Goal: Task Accomplishment & Management: Use online tool/utility

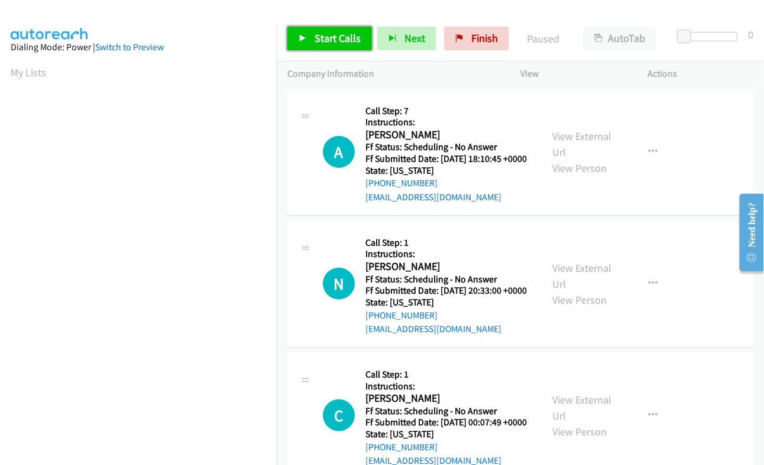
click at [320, 38] on span "Start Calls" at bounding box center [337, 38] width 46 height 14
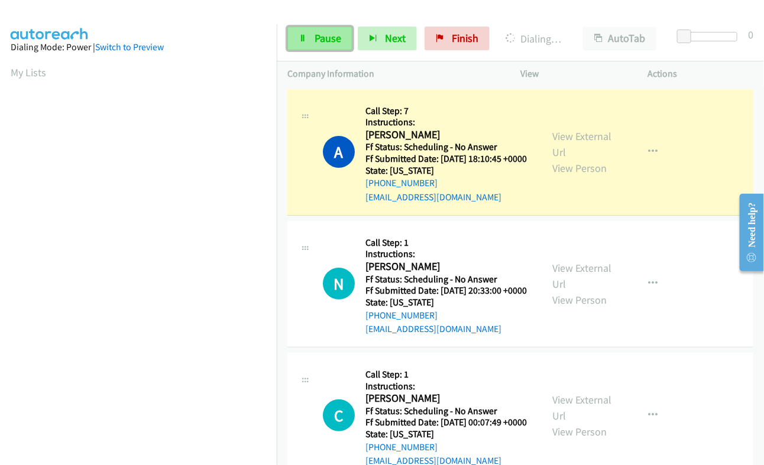
click at [332, 36] on span "Pause" at bounding box center [327, 38] width 27 height 14
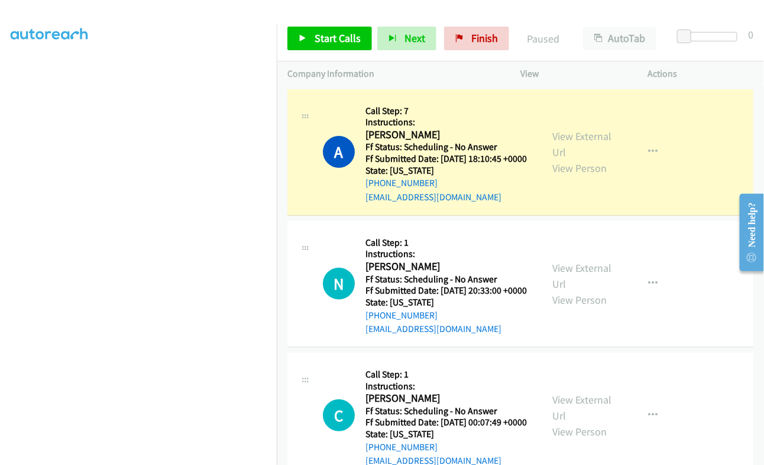
click at [381, 135] on h2 "Antonis Arocho" at bounding box center [445, 135] width 160 height 14
copy h2 "Antonis"
click at [583, 135] on link "View External Url" at bounding box center [581, 144] width 59 height 30
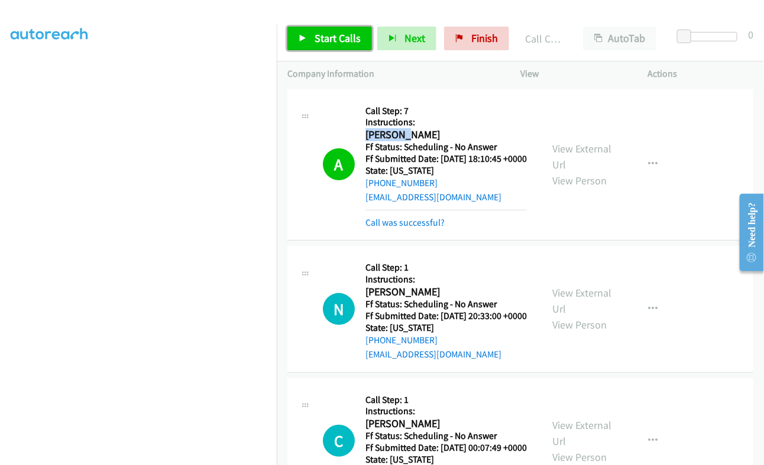
click at [329, 28] on link "Start Calls" at bounding box center [329, 39] width 85 height 24
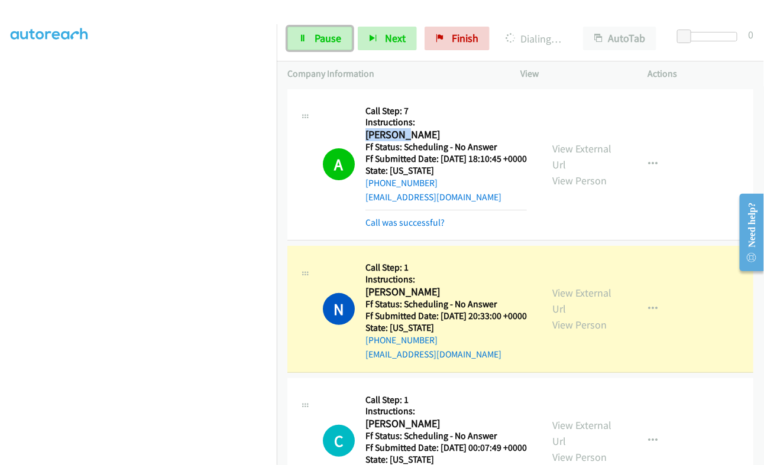
drag, startPoint x: 334, startPoint y: 36, endPoint x: 261, endPoint y: 203, distance: 182.1
click at [334, 36] on span "Pause" at bounding box center [327, 38] width 27 height 14
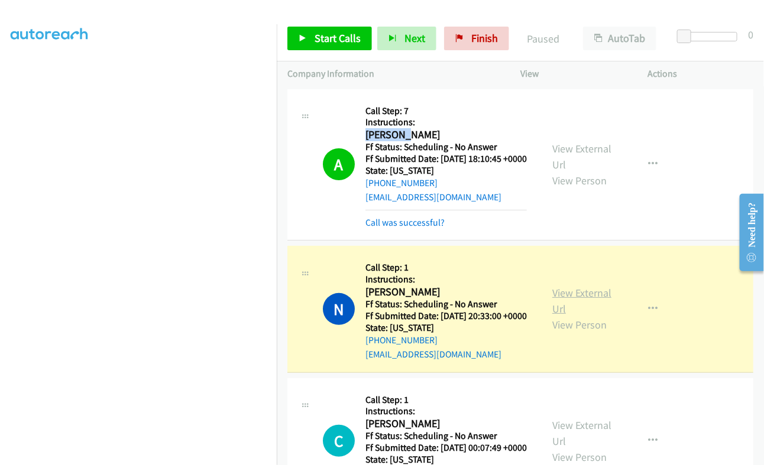
click at [556, 311] on link "View External Url" at bounding box center [581, 301] width 59 height 30
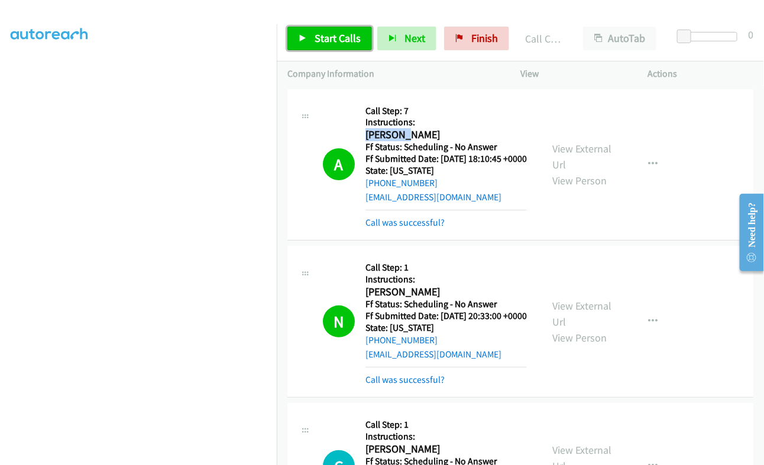
click at [334, 40] on span "Start Calls" at bounding box center [337, 38] width 46 height 14
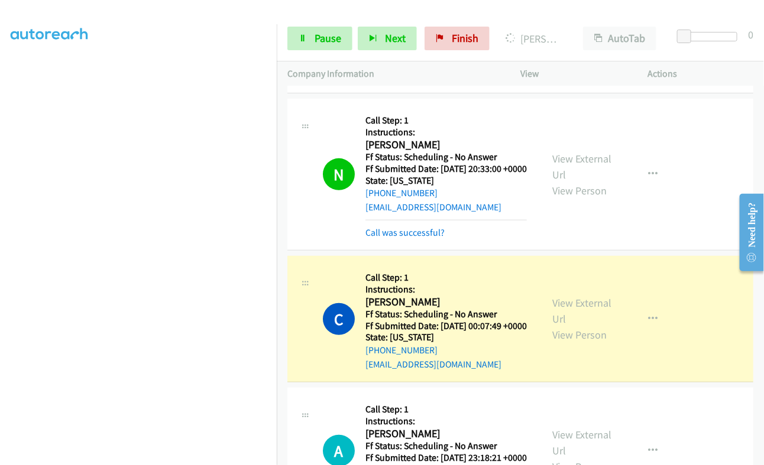
scroll to position [222, 0]
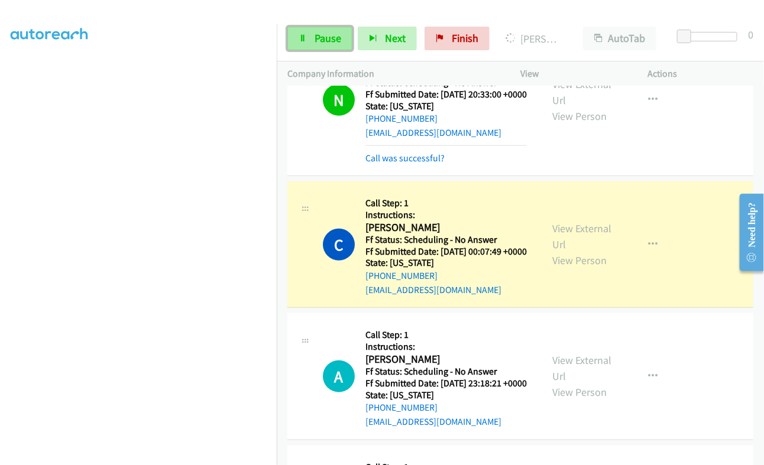
click at [325, 40] on span "Pause" at bounding box center [327, 38] width 27 height 14
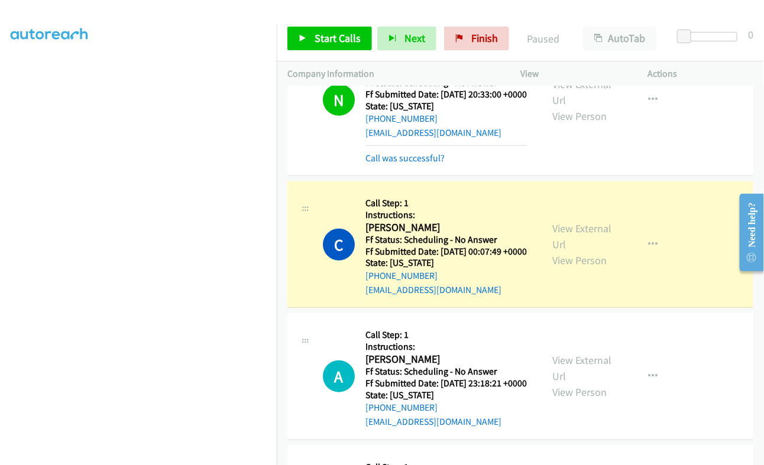
scroll to position [200, 0]
click at [557, 251] on link "View External Url" at bounding box center [581, 237] width 59 height 30
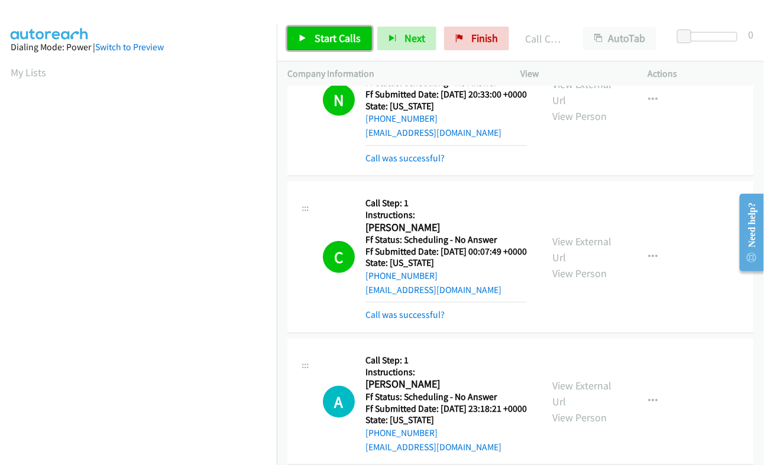
click at [316, 37] on span "Start Calls" at bounding box center [337, 38] width 46 height 14
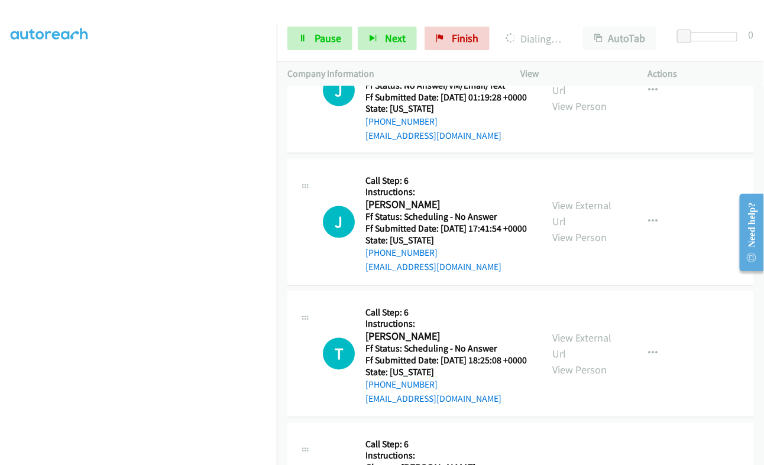
scroll to position [369, 0]
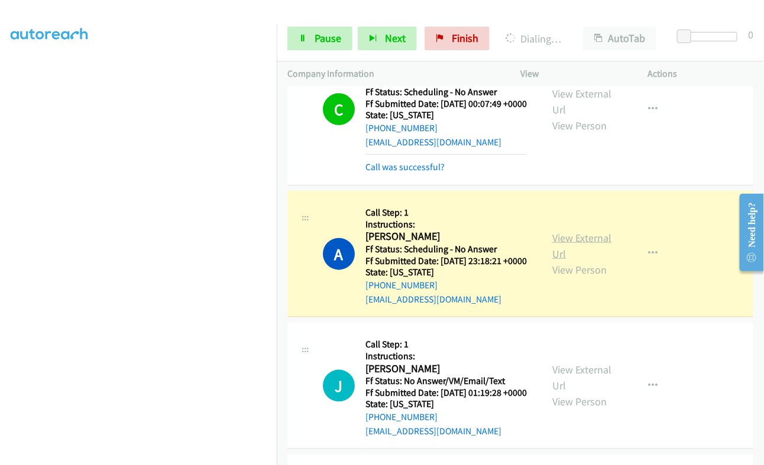
click at [580, 261] on link "View External Url" at bounding box center [581, 246] width 59 height 30
click at [309, 40] on link "Pause" at bounding box center [319, 39] width 65 height 24
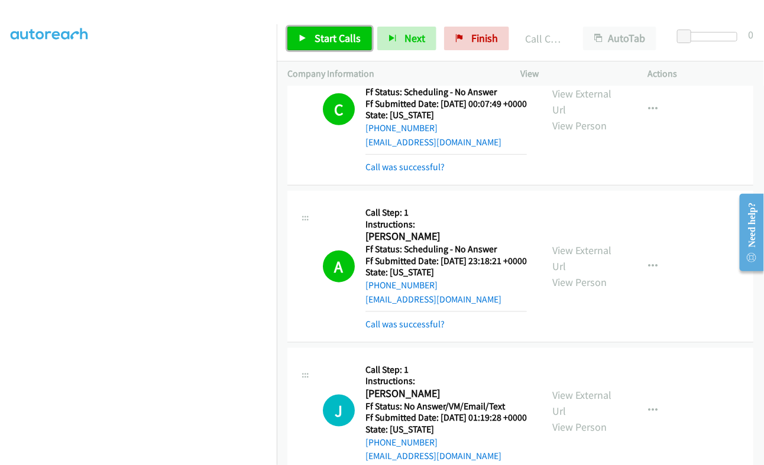
click at [339, 34] on span "Start Calls" at bounding box center [337, 38] width 46 height 14
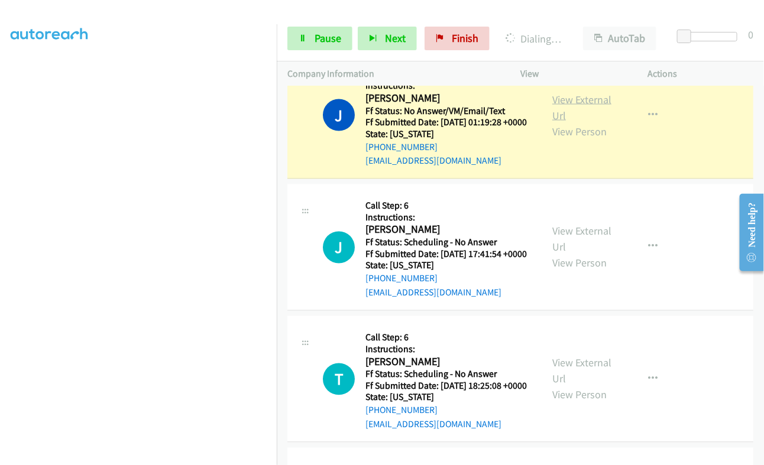
scroll to position [591, 0]
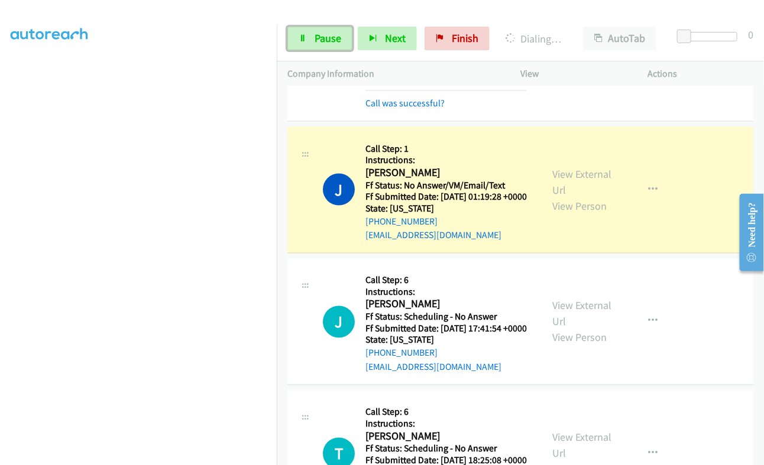
drag, startPoint x: 334, startPoint y: 33, endPoint x: 285, endPoint y: 182, distance: 156.8
click at [334, 33] on span "Pause" at bounding box center [327, 38] width 27 height 14
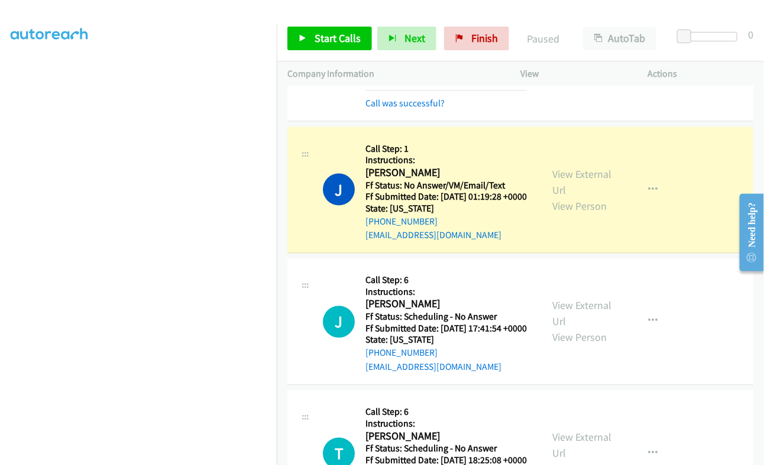
scroll to position [0, 0]
click at [580, 197] on link "View External Url" at bounding box center [581, 182] width 59 height 30
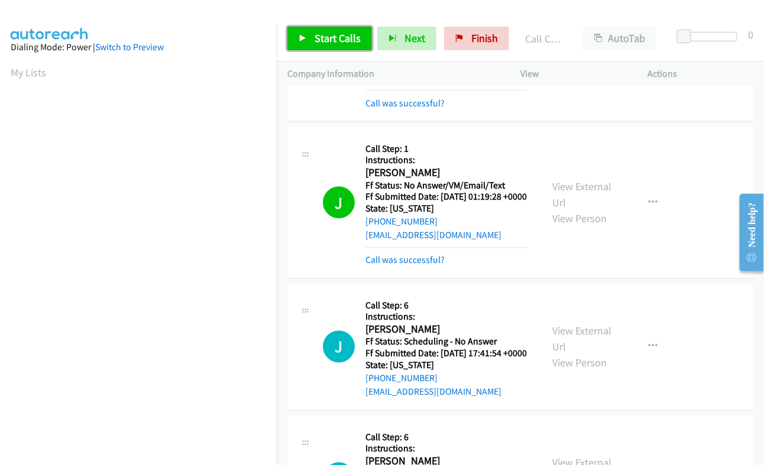
click at [357, 35] on span "Start Calls" at bounding box center [337, 38] width 46 height 14
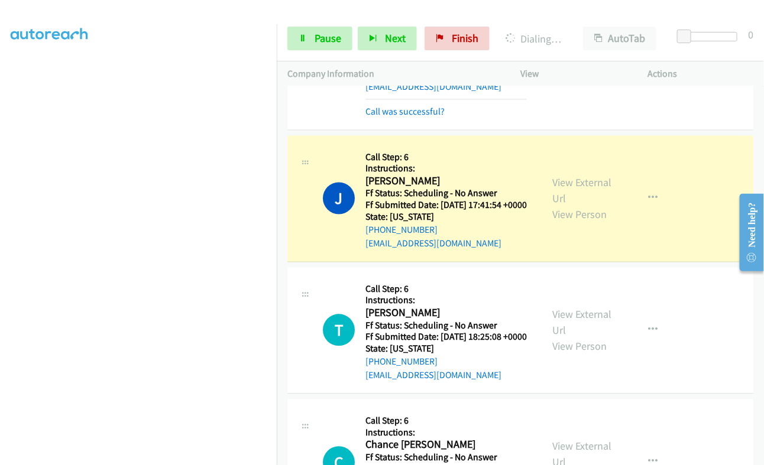
scroll to position [200, 0]
click at [324, 39] on span "Pause" at bounding box center [327, 38] width 27 height 14
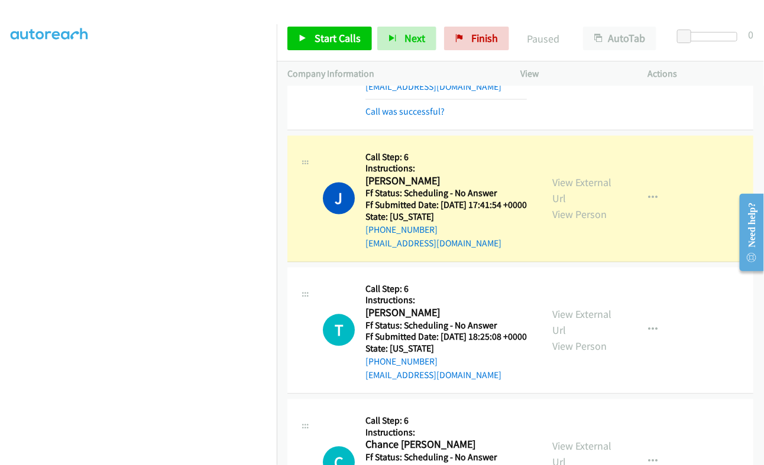
click at [371, 189] on h2 "John Aniemeke" at bounding box center [445, 182] width 160 height 14
copy h2 "John"
click at [569, 206] on link "View External Url" at bounding box center [581, 191] width 59 height 30
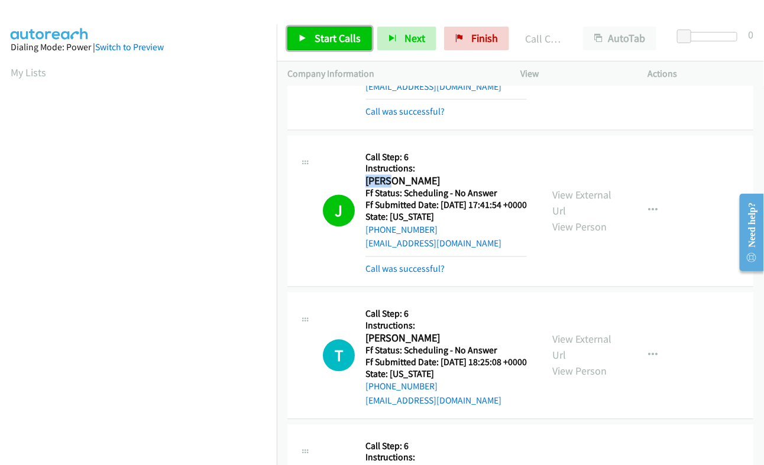
drag, startPoint x: 351, startPoint y: 34, endPoint x: 404, endPoint y: 67, distance: 63.2
click at [350, 34] on span "Start Calls" at bounding box center [337, 38] width 46 height 14
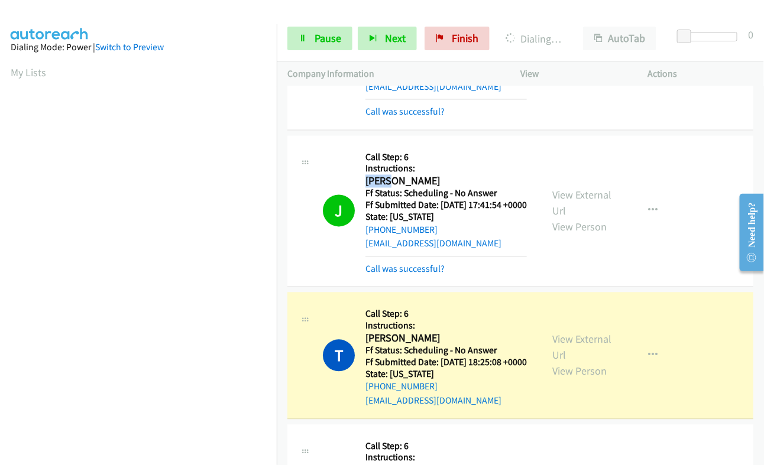
scroll to position [887, 0]
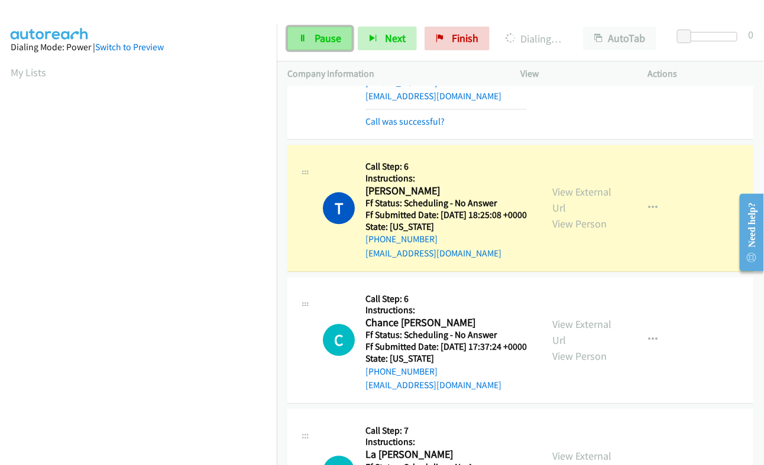
click at [335, 31] on span "Pause" at bounding box center [327, 38] width 27 height 14
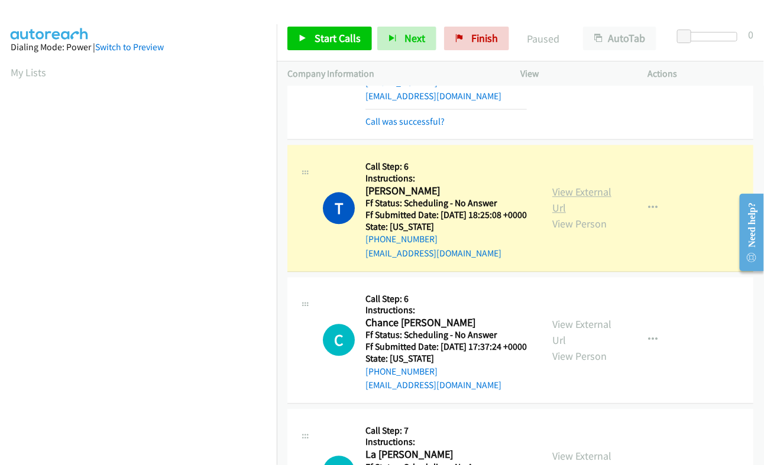
click at [582, 215] on link "View External Url" at bounding box center [581, 200] width 59 height 30
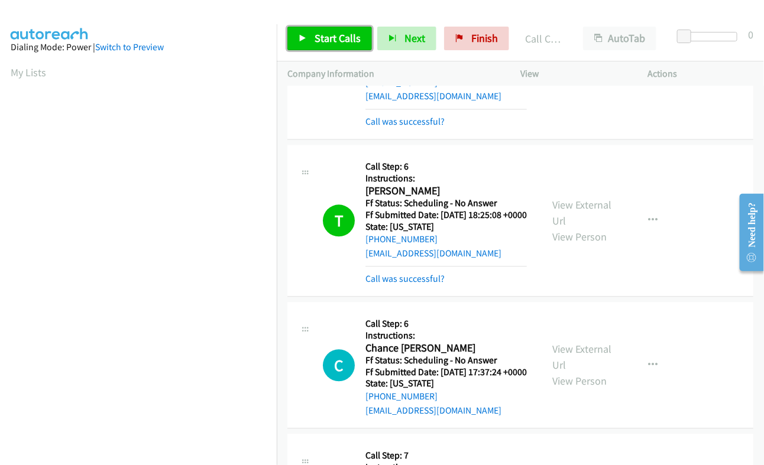
drag, startPoint x: 334, startPoint y: 46, endPoint x: 337, endPoint y: 57, distance: 11.6
click at [334, 45] on link "Start Calls" at bounding box center [329, 39] width 85 height 24
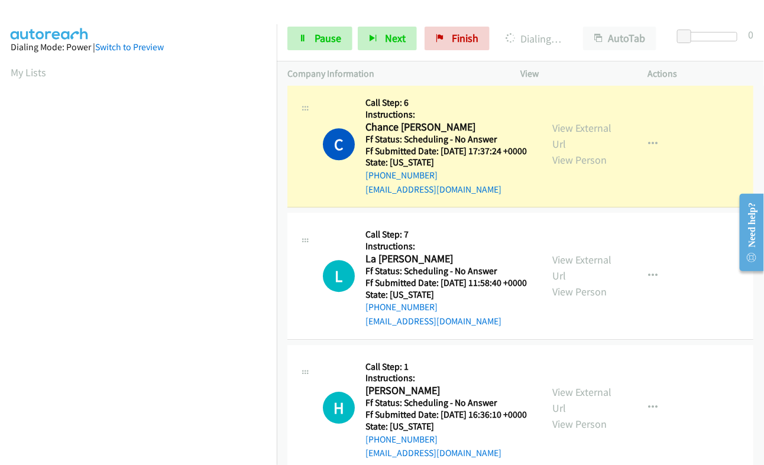
scroll to position [200, 0]
click at [565, 151] on link "View External Url" at bounding box center [581, 136] width 59 height 30
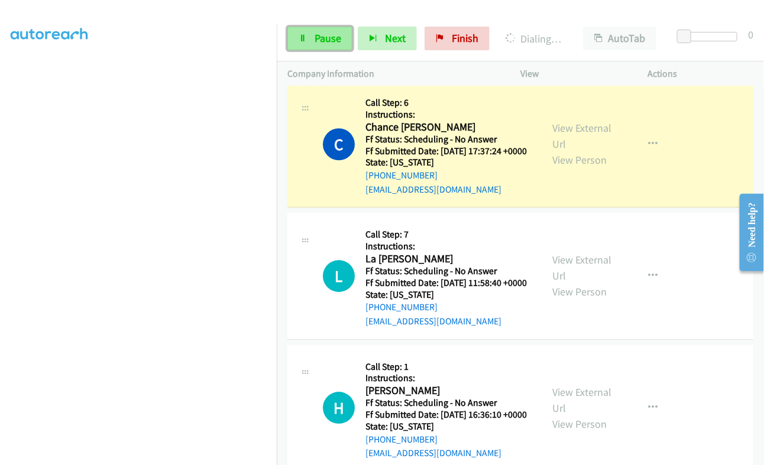
click at [330, 31] on link "Pause" at bounding box center [319, 39] width 65 height 24
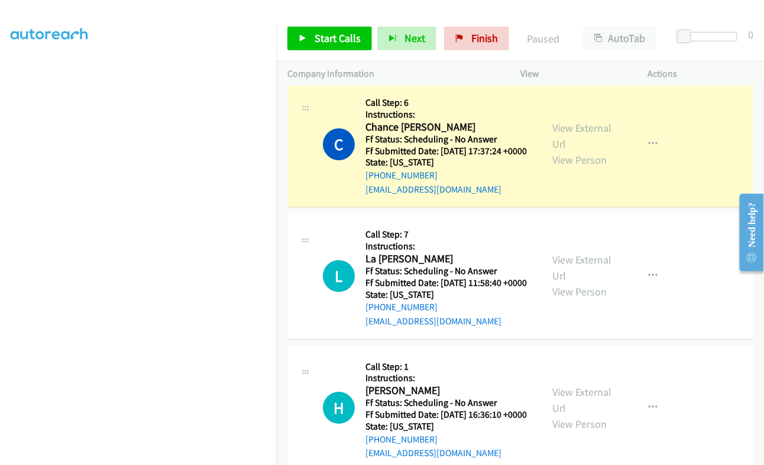
scroll to position [0, 0]
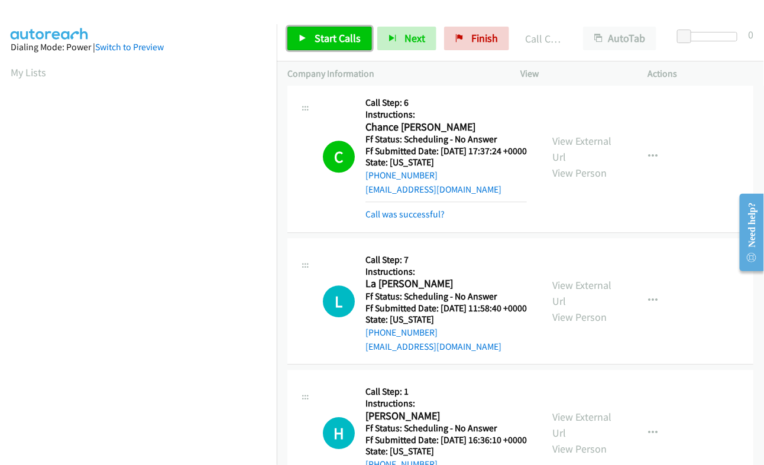
click at [330, 40] on span "Start Calls" at bounding box center [337, 38] width 46 height 14
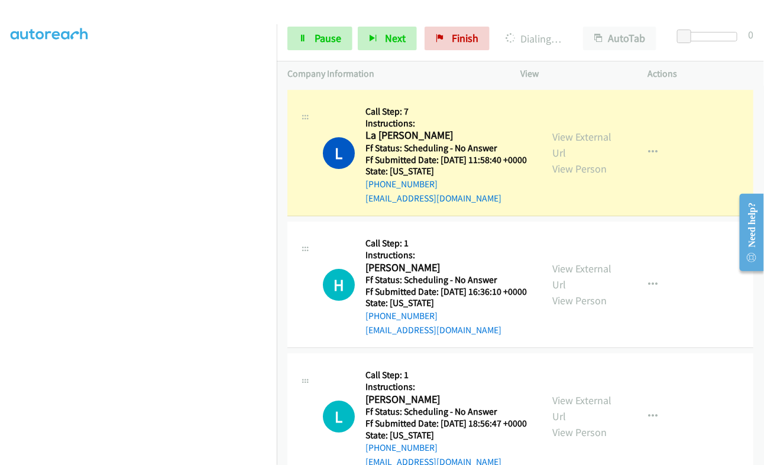
scroll to position [200, 0]
click at [316, 34] on span "Pause" at bounding box center [327, 38] width 27 height 14
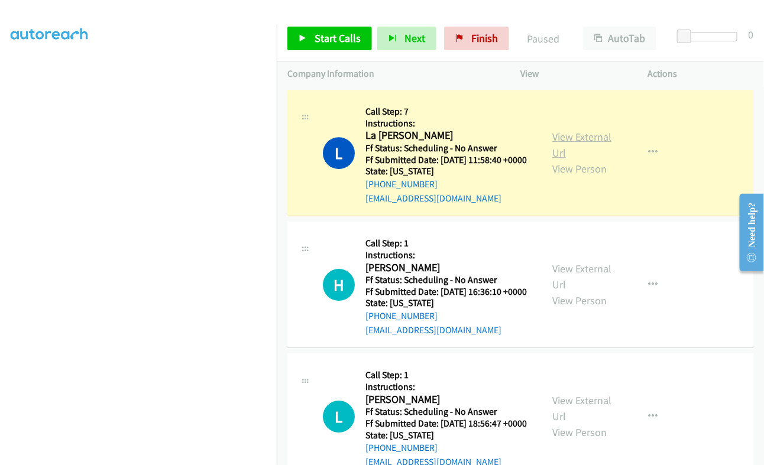
click at [582, 160] on link "View External Url" at bounding box center [581, 145] width 59 height 30
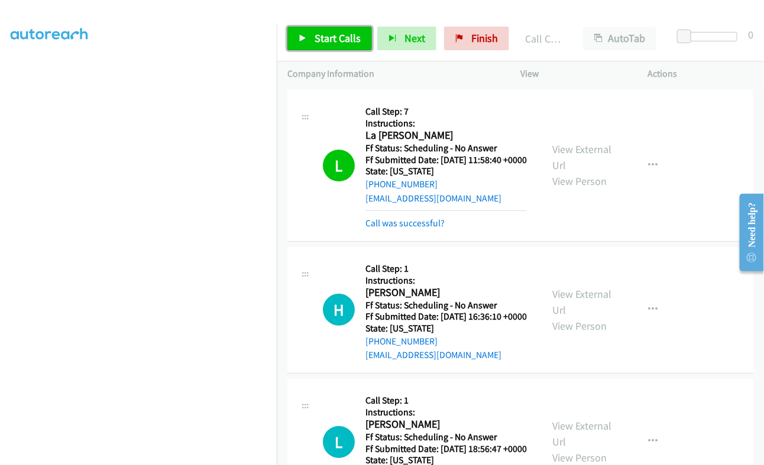
click at [337, 36] on span "Start Calls" at bounding box center [337, 38] width 46 height 14
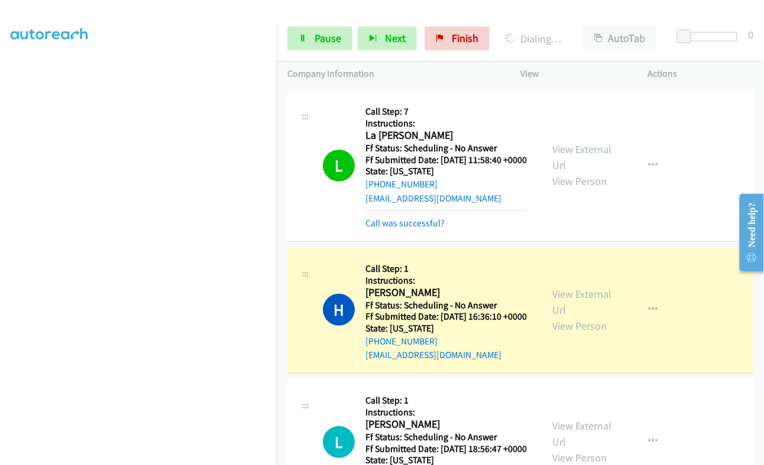
scroll to position [1404, 0]
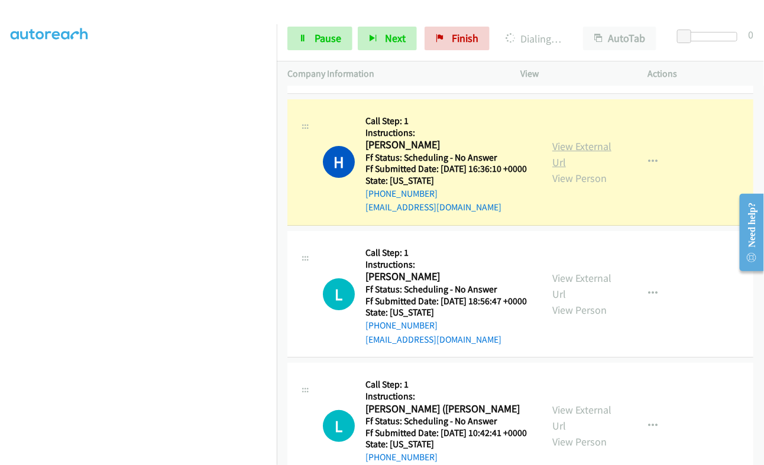
click at [569, 169] on link "View External Url" at bounding box center [581, 155] width 59 height 30
drag, startPoint x: 327, startPoint y: 37, endPoint x: 381, endPoint y: 70, distance: 63.7
click at [327, 37] on span "Pause" at bounding box center [327, 38] width 27 height 14
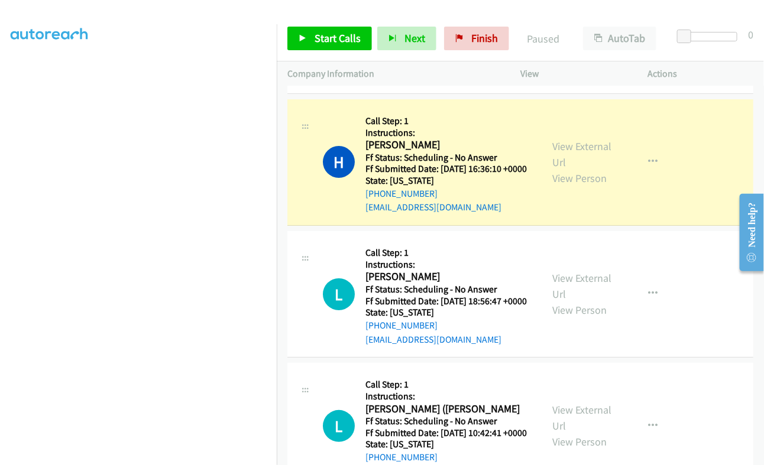
scroll to position [200, 0]
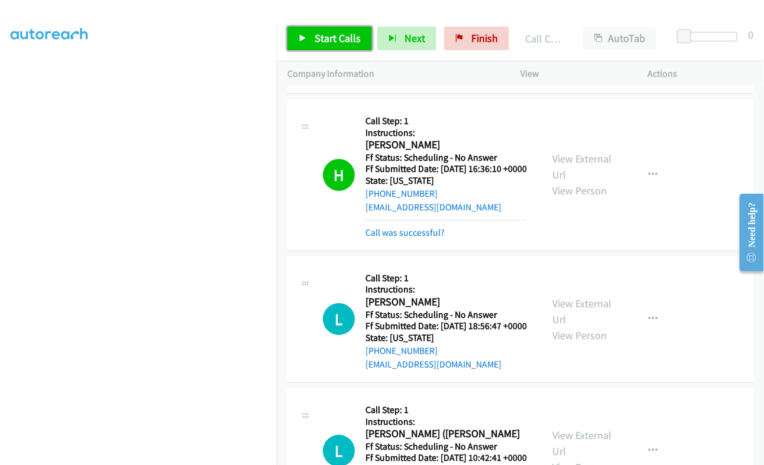
click at [331, 34] on span "Start Calls" at bounding box center [337, 38] width 46 height 14
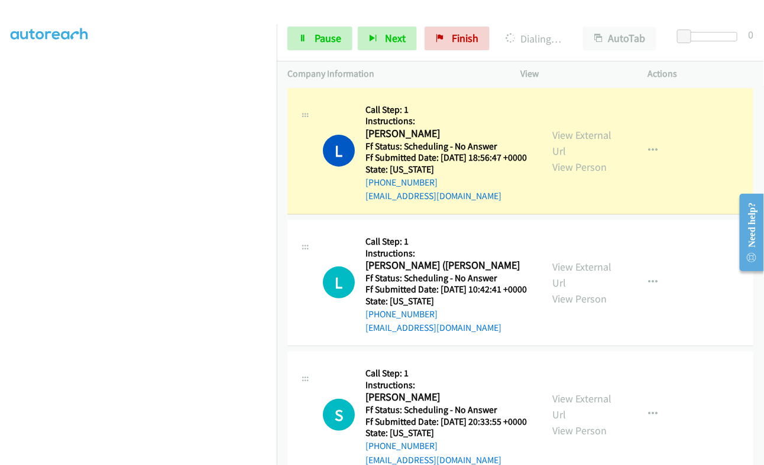
scroll to position [1700, 0]
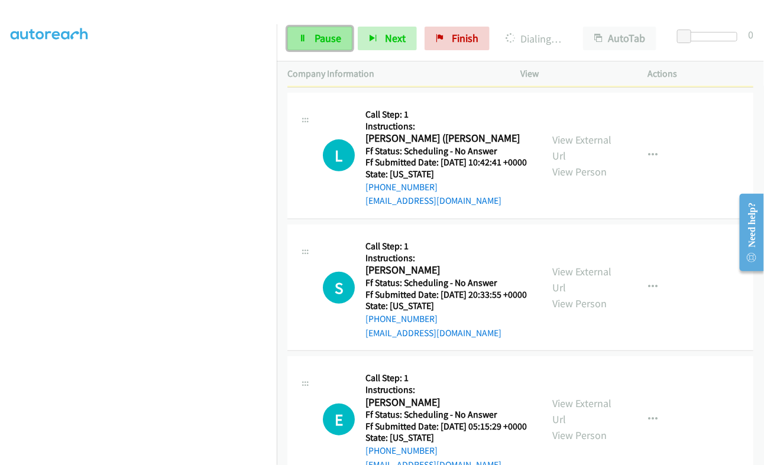
click at [329, 40] on span "Pause" at bounding box center [327, 38] width 27 height 14
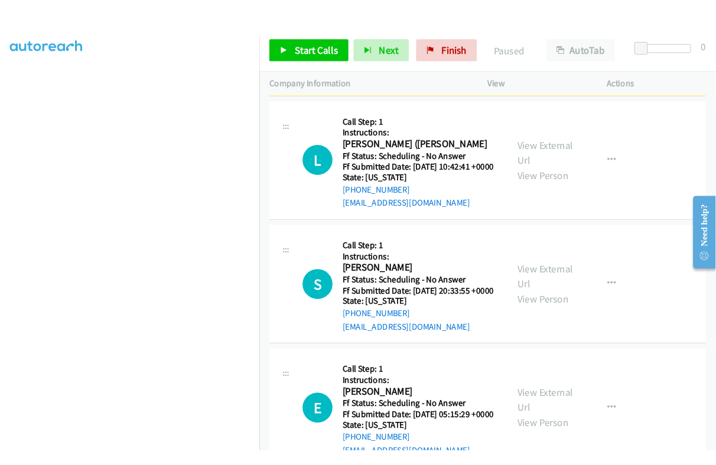
scroll to position [0, 0]
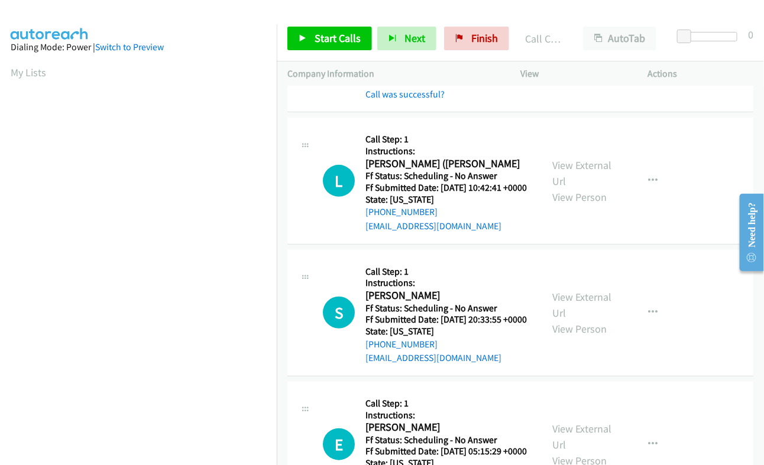
click at [579, 43] on link "View External Url" at bounding box center [581, 29] width 59 height 30
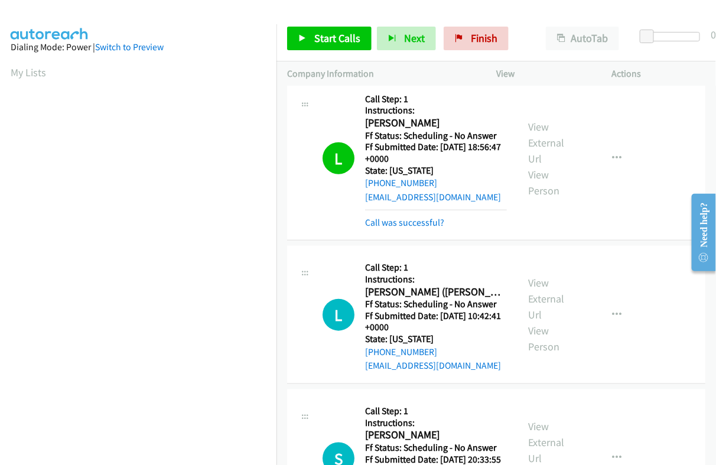
scroll to position [1711, 0]
